Goal: Task Accomplishment & Management: Manage account settings

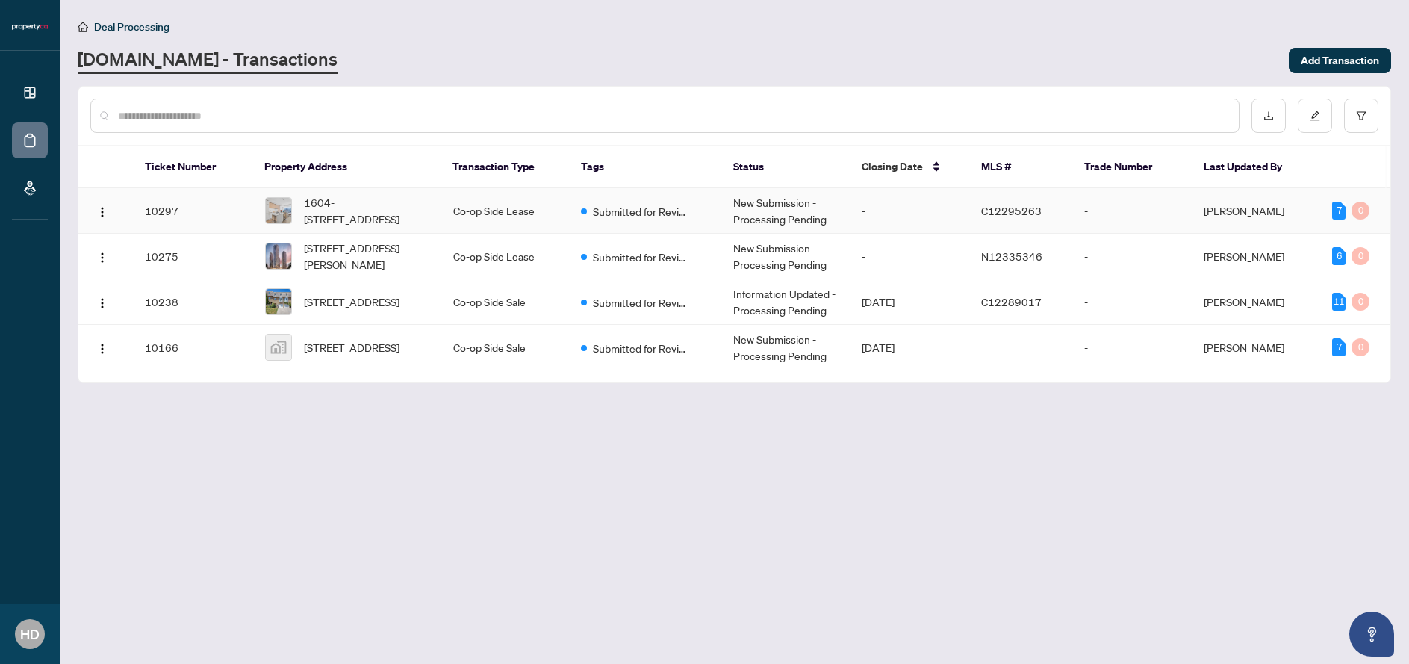
click at [499, 215] on td "Co-op Side Lease" at bounding box center [505, 211] width 128 height 46
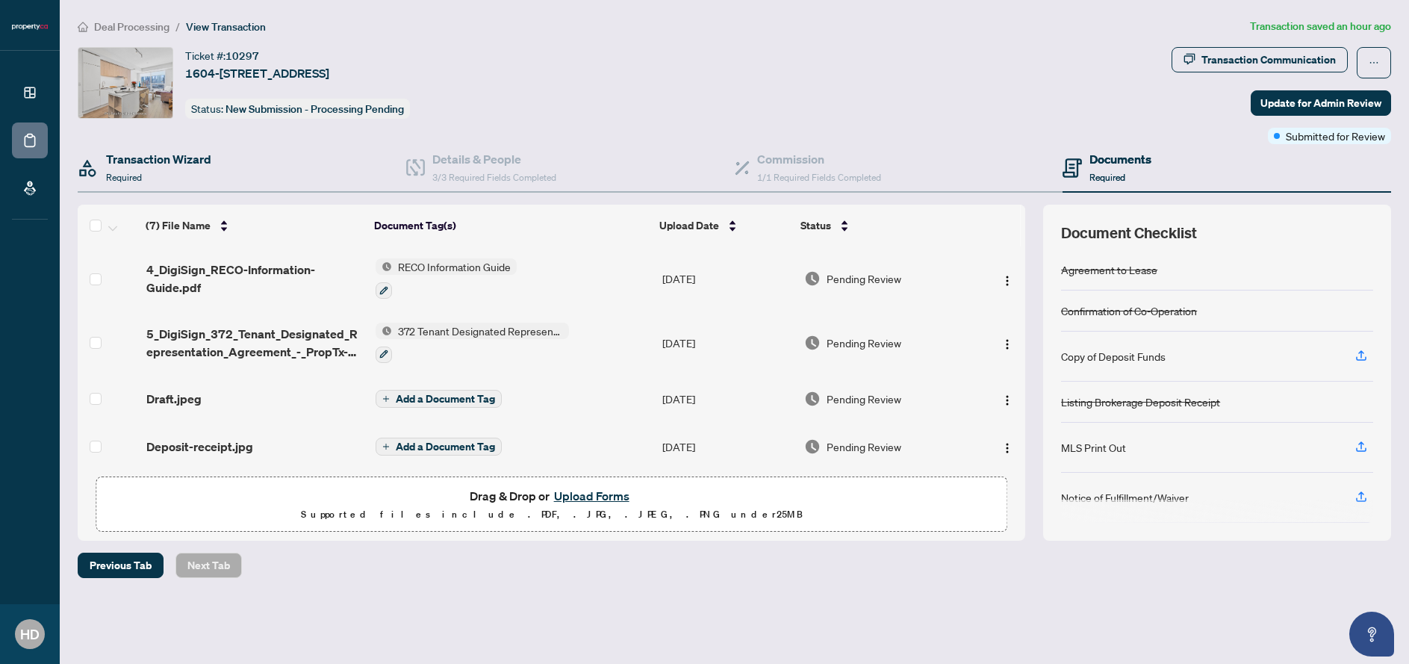
click at [221, 158] on div "Transaction Wizard Required" at bounding box center [242, 168] width 329 height 49
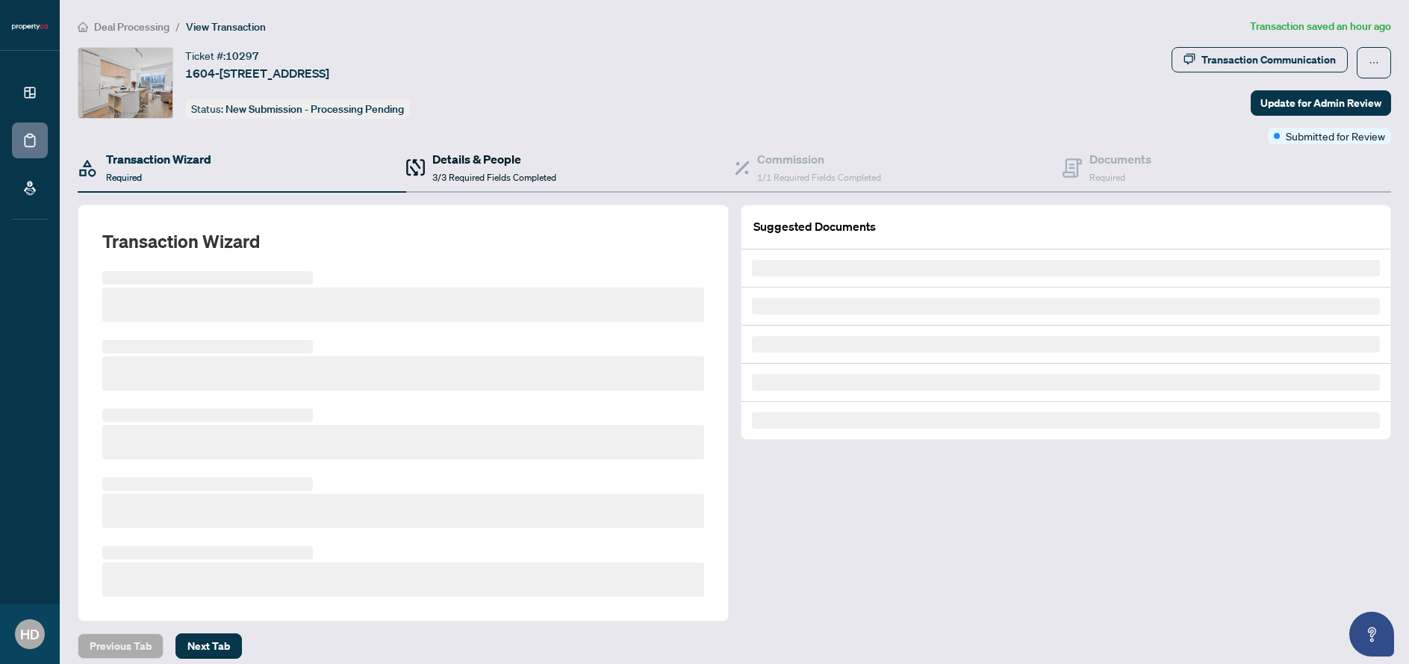
click at [440, 171] on div "Details & People 3/3 Required Fields Completed" at bounding box center [494, 167] width 124 height 35
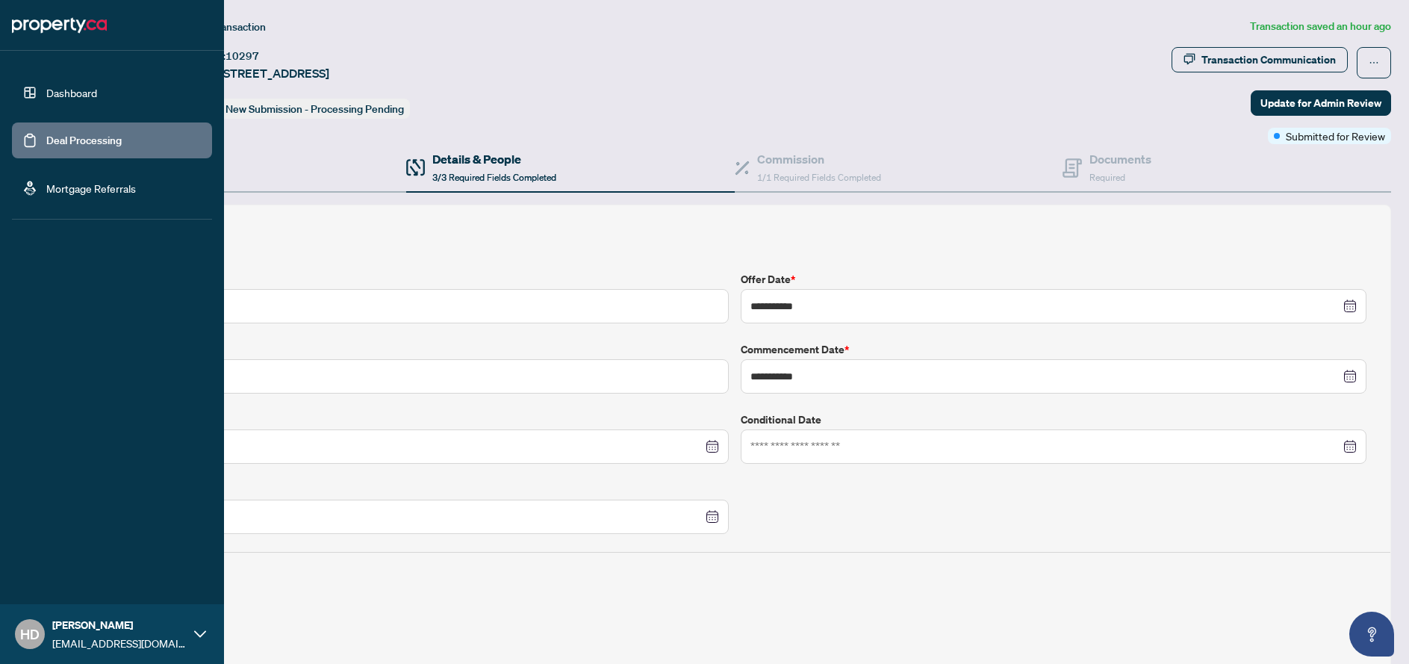
click at [63, 134] on link "Deal Processing" at bounding box center [83, 140] width 75 height 13
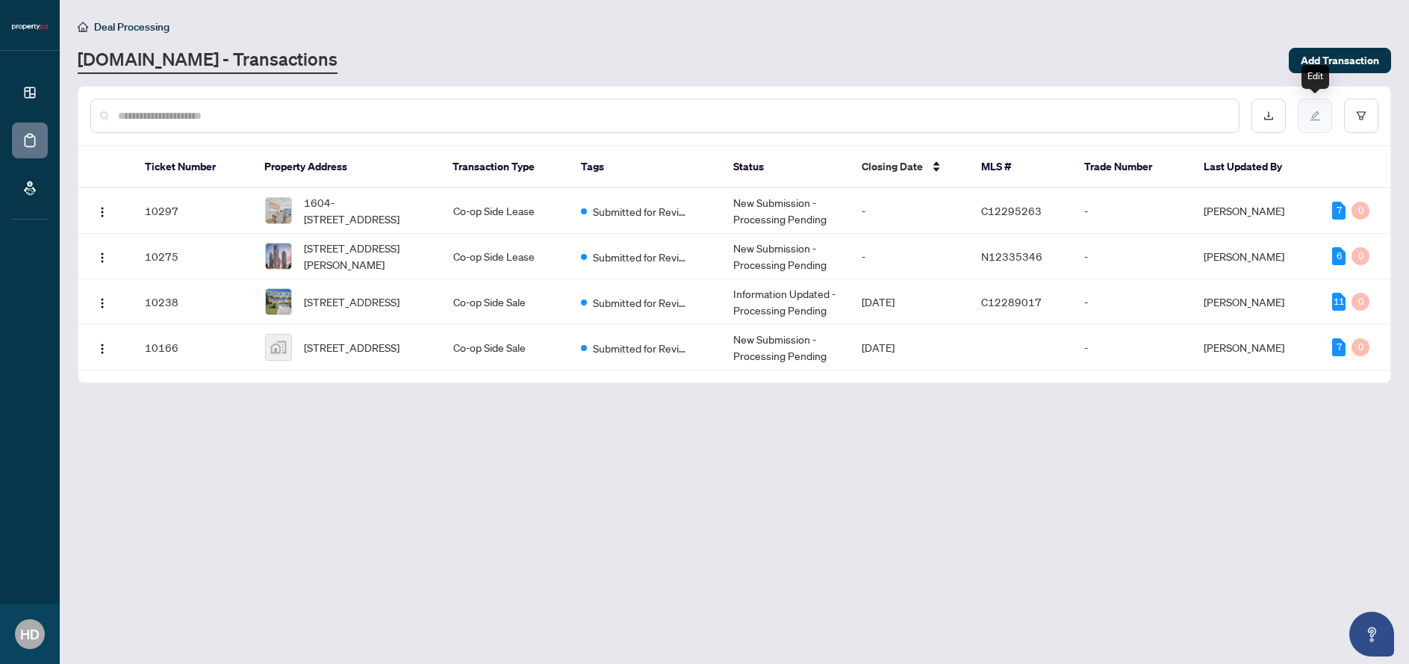
click at [1322, 120] on button "button" at bounding box center [1315, 116] width 34 height 34
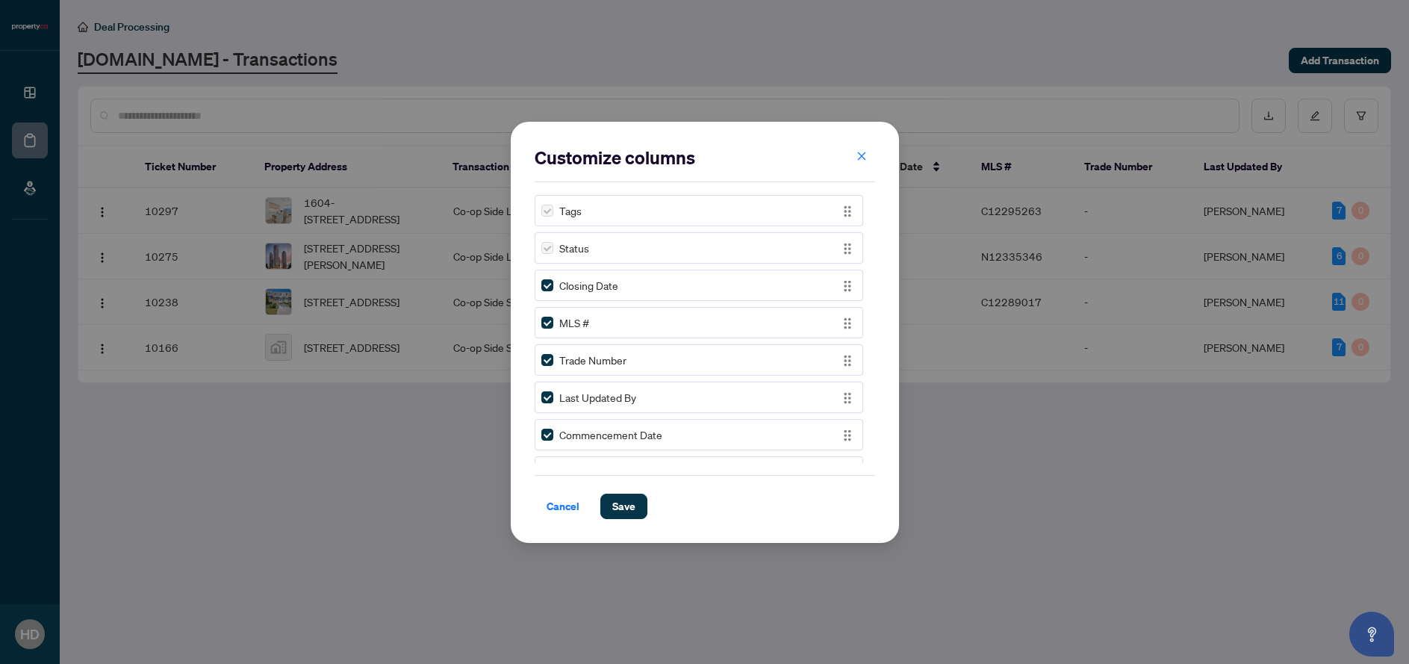
scroll to position [217, 0]
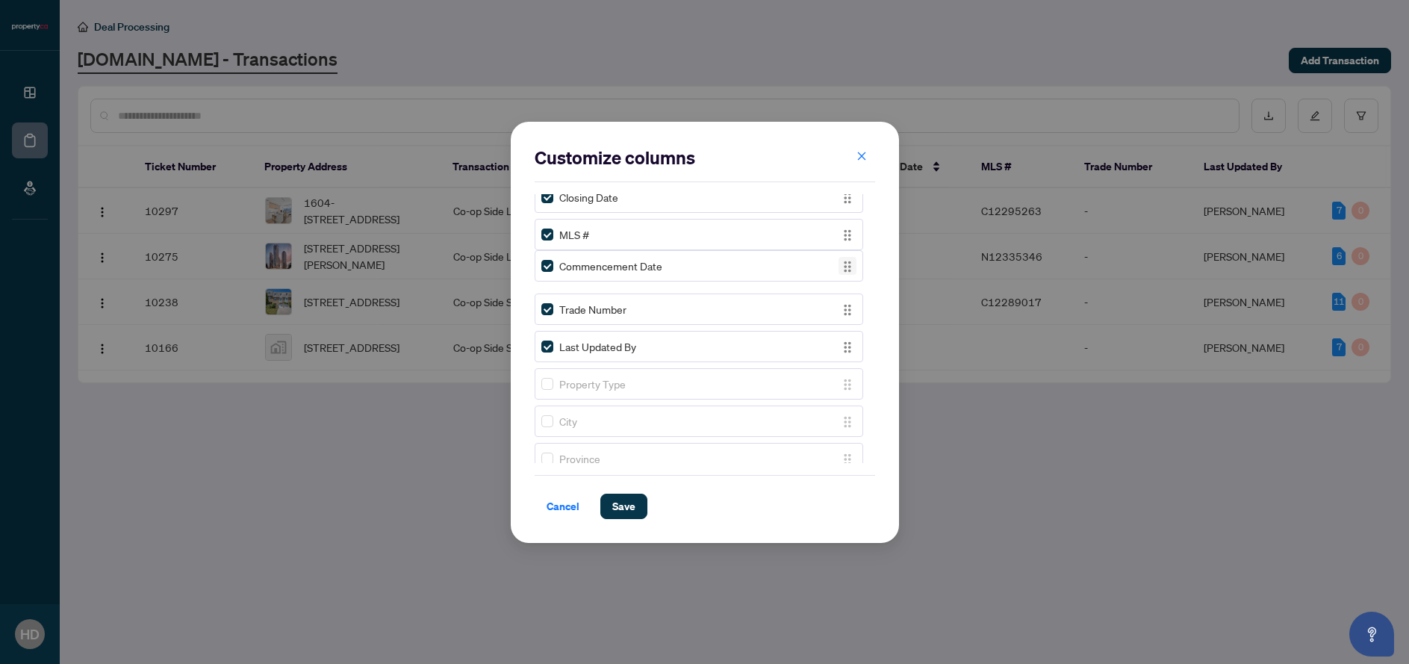
drag, startPoint x: 848, startPoint y: 334, endPoint x: 841, endPoint y: 245, distance: 89.1
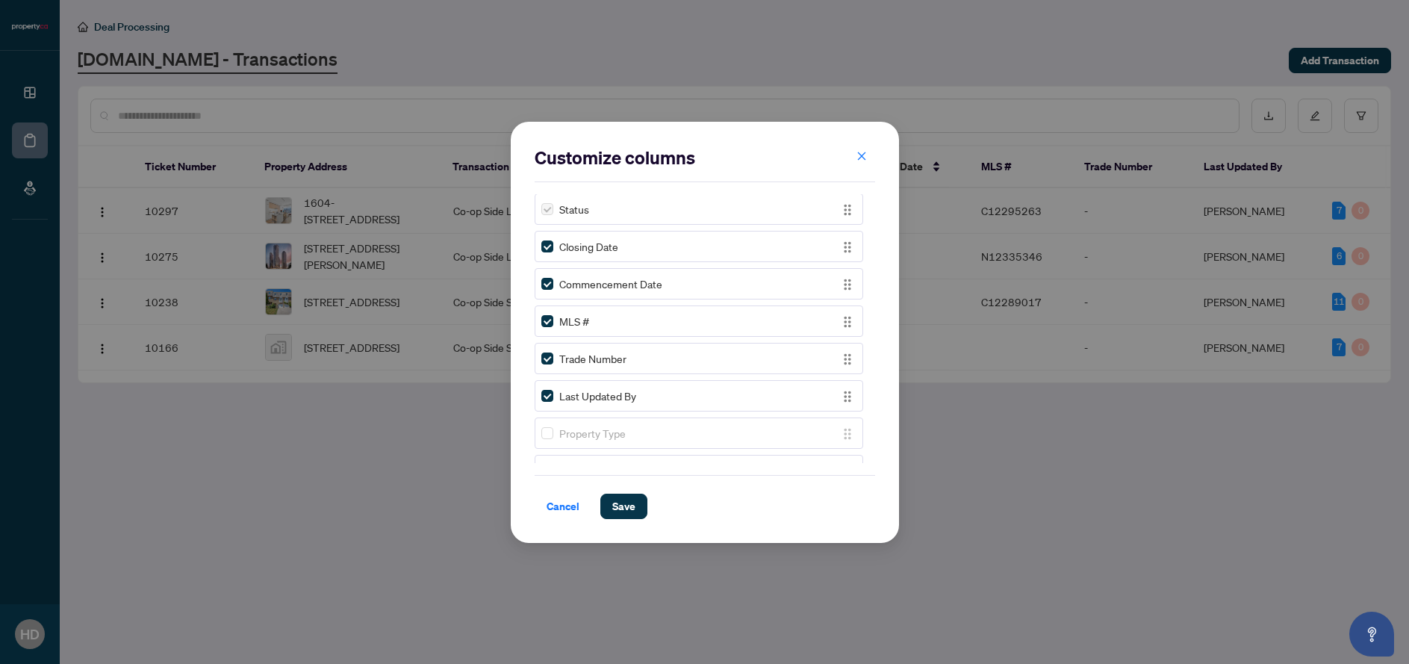
scroll to position [153, 0]
click at [635, 501] on button "Save" at bounding box center [623, 506] width 47 height 25
